Goal: Transaction & Acquisition: Obtain resource

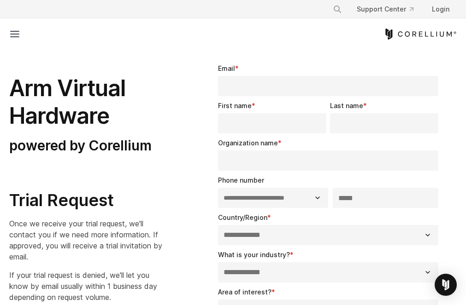
select select "**"
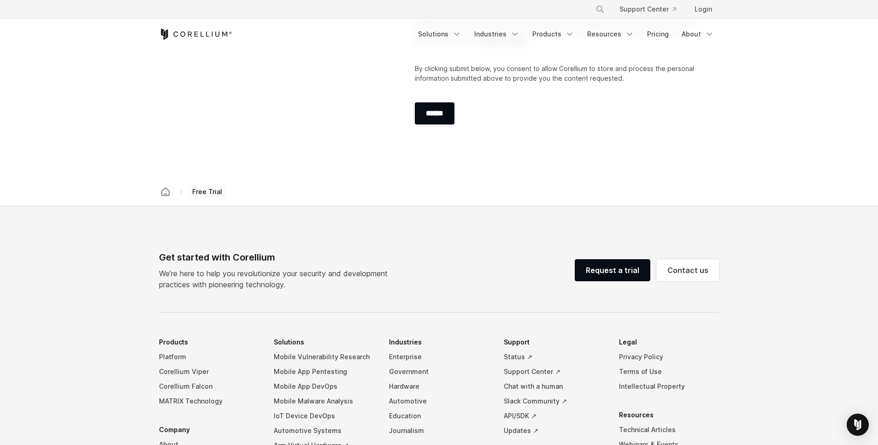
scroll to position [442, 0]
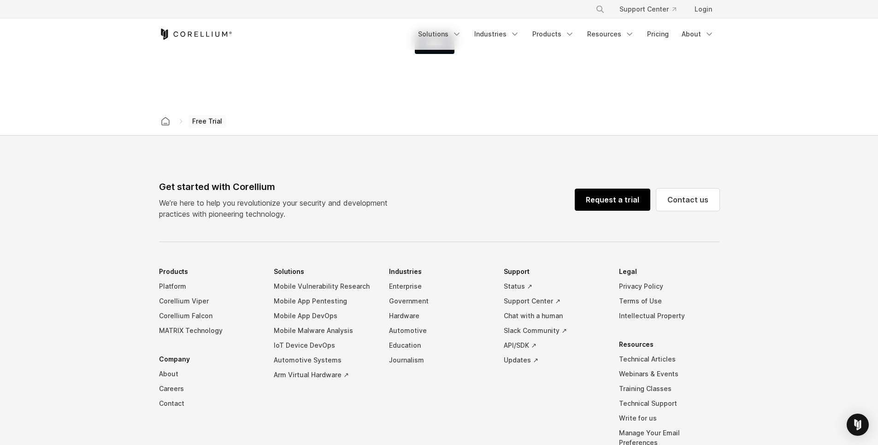
click at [465, 203] on link "Request a trial" at bounding box center [613, 199] width 76 height 22
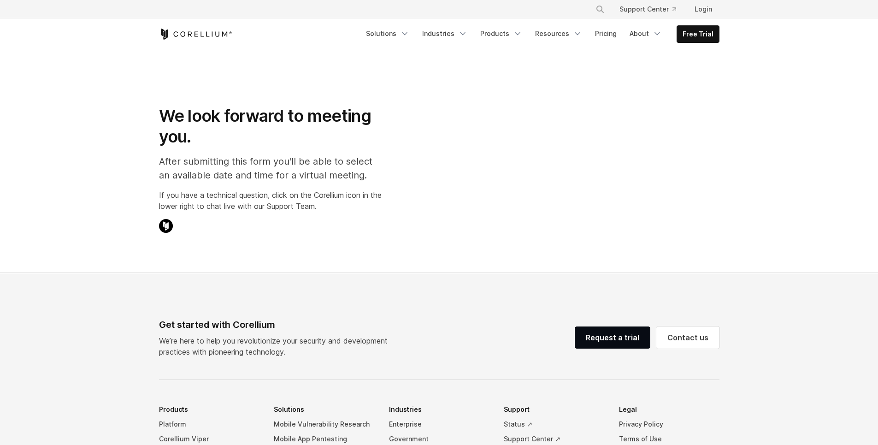
select select "**"
